Goal: Task Accomplishment & Management: Use online tool/utility

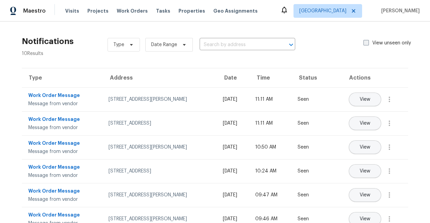
click at [367, 42] on span at bounding box center [365, 42] width 5 height 5
click at [367, 42] on input "View unseen only" at bounding box center [365, 42] width 4 height 4
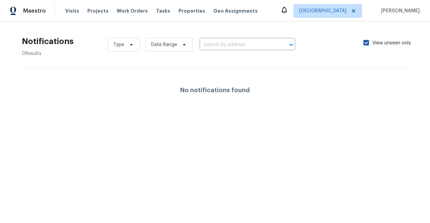
click at [367, 42] on span at bounding box center [365, 42] width 5 height 5
click at [367, 42] on input "View unseen only" at bounding box center [365, 42] width 4 height 4
checkbox input "false"
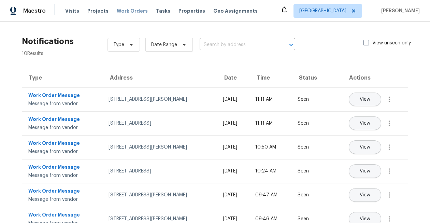
click at [132, 12] on span "Work Orders" at bounding box center [132, 11] width 31 height 7
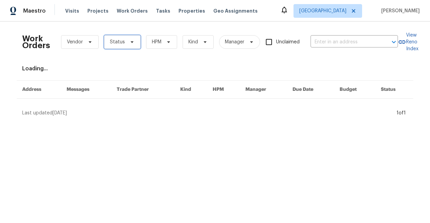
click at [132, 43] on icon at bounding box center [131, 41] width 5 height 5
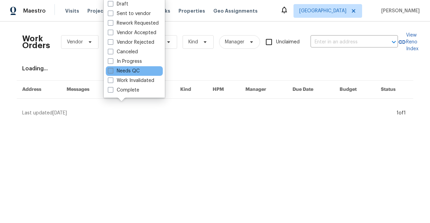
click at [128, 74] on label "Needs QC" at bounding box center [124, 71] width 32 height 7
click at [112, 72] on input "Needs QC" at bounding box center [110, 70] width 4 height 4
checkbox input "true"
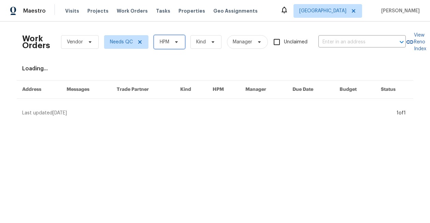
click at [174, 36] on span "HPM" at bounding box center [169, 42] width 31 height 14
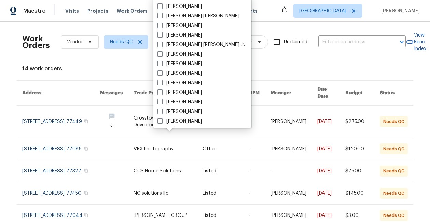
scroll to position [142, 0]
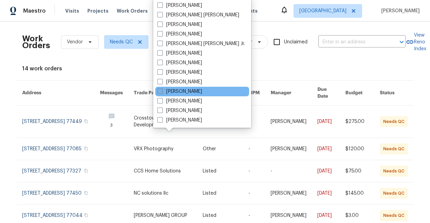
click at [177, 90] on label "[PERSON_NAME]" at bounding box center [179, 91] width 45 height 7
click at [162, 90] on input "[PERSON_NAME]" at bounding box center [159, 90] width 4 height 4
checkbox input "true"
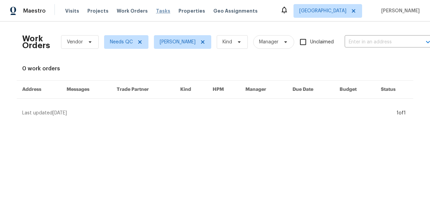
click at [156, 10] on span "Tasks" at bounding box center [163, 11] width 14 height 5
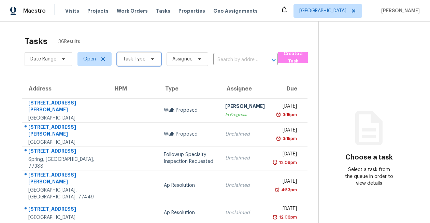
click at [136, 56] on span "Task Type" at bounding box center [134, 59] width 23 height 7
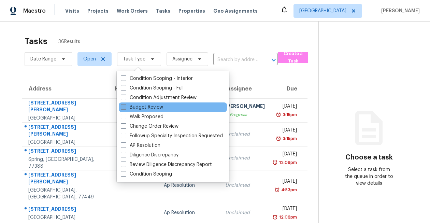
click at [137, 108] on label "Budget Review" at bounding box center [142, 107] width 42 height 7
click at [125, 108] on input "Budget Review" at bounding box center [123, 106] width 4 height 4
checkbox input "true"
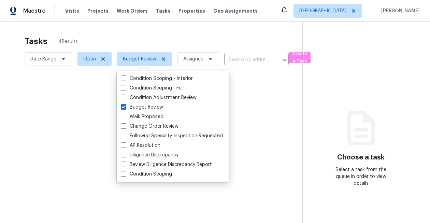
click at [8, 49] on div at bounding box center [215, 111] width 430 height 223
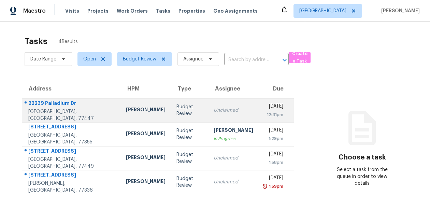
click at [64, 115] on div "[GEOGRAPHIC_DATA], [GEOGRAPHIC_DATA], 77447" at bounding box center [71, 115] width 87 height 14
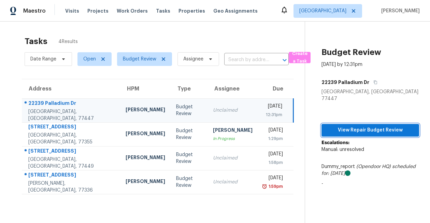
click at [332, 126] on span "View Repair Budget Review" at bounding box center [370, 130] width 87 height 9
